Goal: Task Accomplishment & Management: Manage account settings

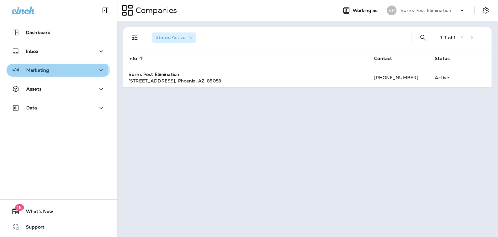
click at [36, 68] on p "Marketing" at bounding box center [37, 69] width 23 height 5
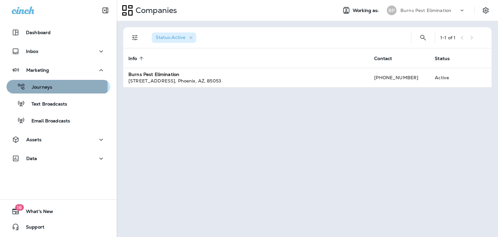
click at [41, 87] on p "Journeys" at bounding box center [38, 87] width 27 height 6
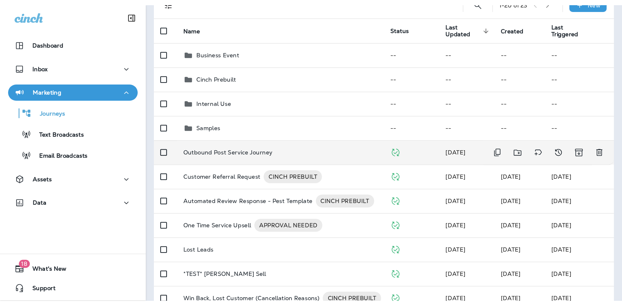
scroll to position [65, 0]
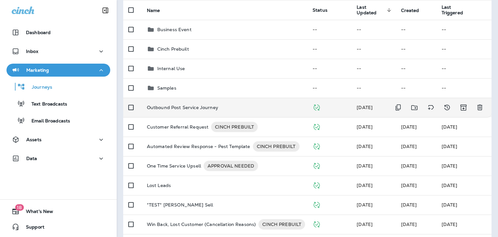
click at [196, 109] on p "Outbound Post Service Journey" at bounding box center [182, 107] width 71 height 5
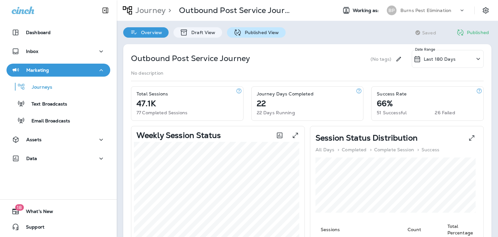
click at [260, 35] on div "Published View" at bounding box center [256, 32] width 59 height 10
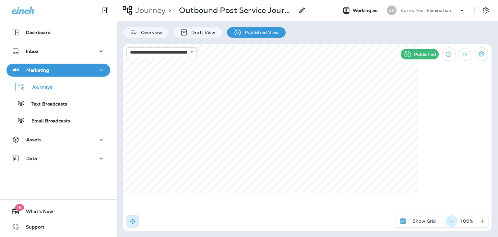
click at [451, 222] on icon "button" at bounding box center [451, 221] width 7 height 6
click at [451, 222] on icon "button" at bounding box center [454, 221] width 7 height 6
click at [451, 222] on button "button" at bounding box center [455, 221] width 12 height 12
click at [451, 222] on icon "button" at bounding box center [454, 221] width 7 height 6
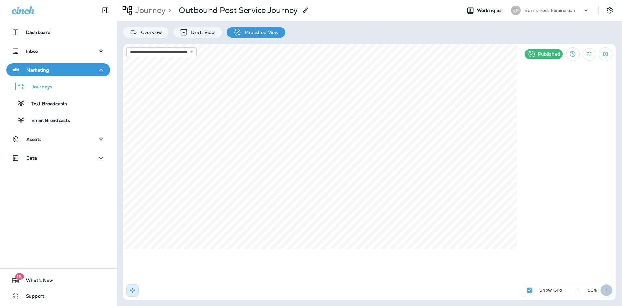
click at [498, 236] on icon "button" at bounding box center [606, 290] width 7 height 6
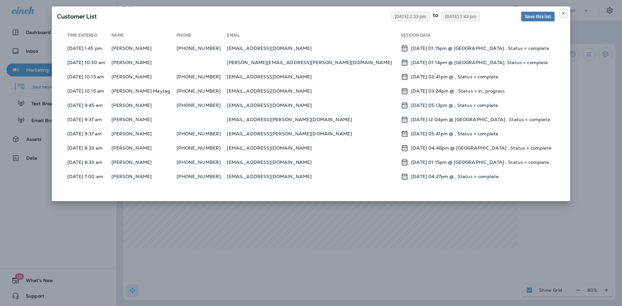
drag, startPoint x: 564, startPoint y: 11, endPoint x: 564, endPoint y: 15, distance: 3.6
click at [498, 12] on icon at bounding box center [564, 13] width 4 height 4
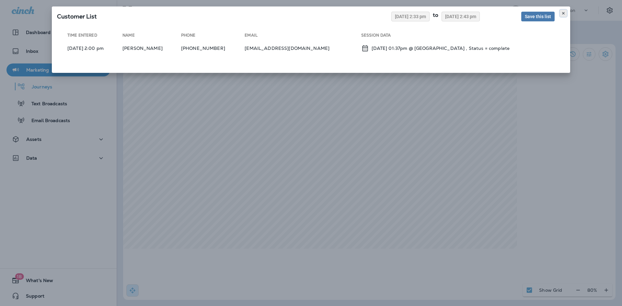
click at [498, 12] on icon at bounding box center [564, 13] width 4 height 4
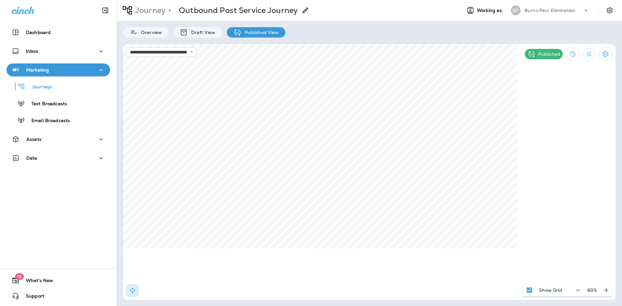
click at [498, 55] on p "Published" at bounding box center [550, 54] width 22 height 5
click at [498, 54] on icon "Settings" at bounding box center [606, 54] width 8 height 8
click at [498, 90] on p "Pause Journey" at bounding box center [569, 88] width 37 height 5
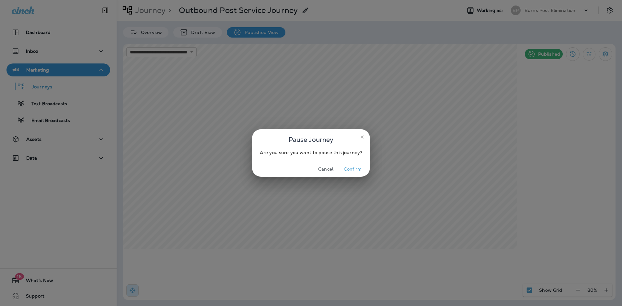
click at [351, 168] on button "Confirm" at bounding box center [353, 169] width 24 height 10
